Goal: Find specific page/section: Find specific page/section

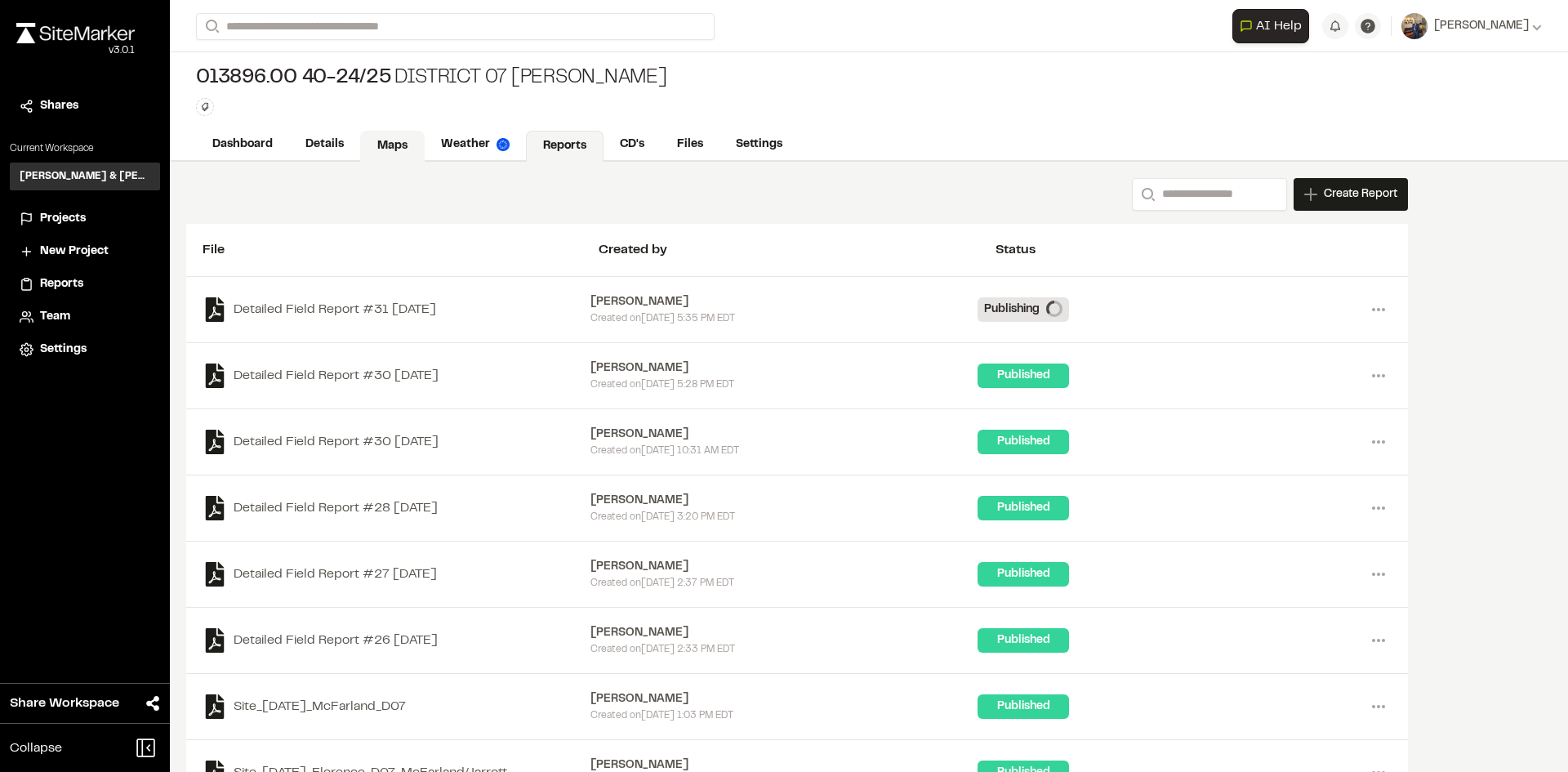
click at [399, 143] on link "Maps" at bounding box center [393, 146] width 64 height 31
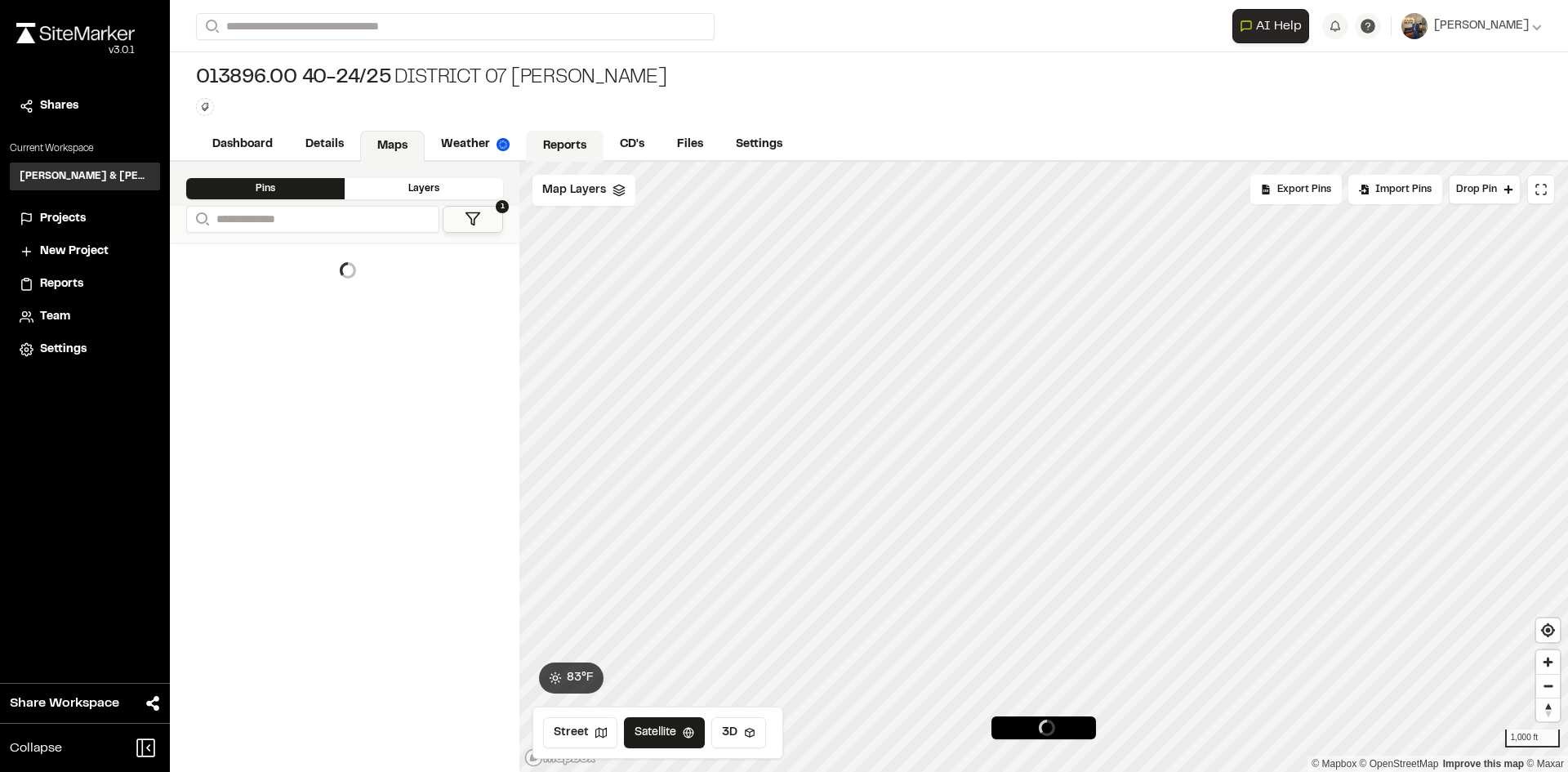
click at [556, 143] on link "Reports" at bounding box center [565, 146] width 77 height 31
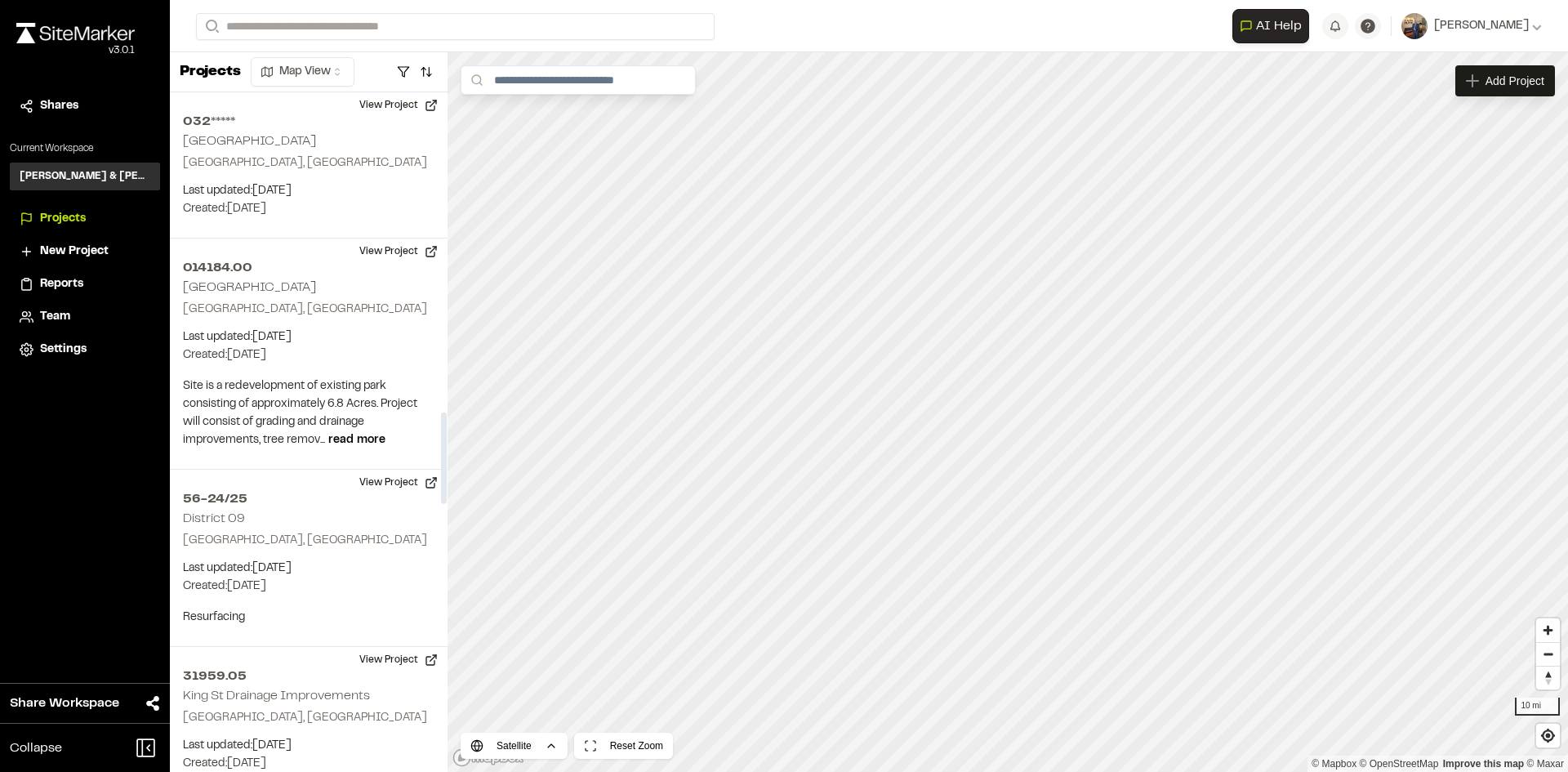
scroll to position [2369, 0]
